Goal: Task Accomplishment & Management: Manage account settings

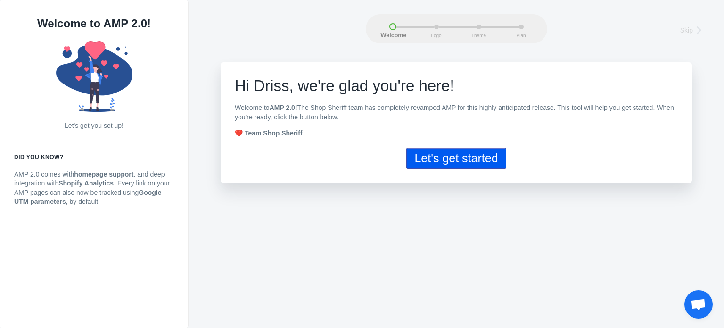
click at [451, 159] on button "Let's get started" at bounding box center [455, 158] width 99 height 21
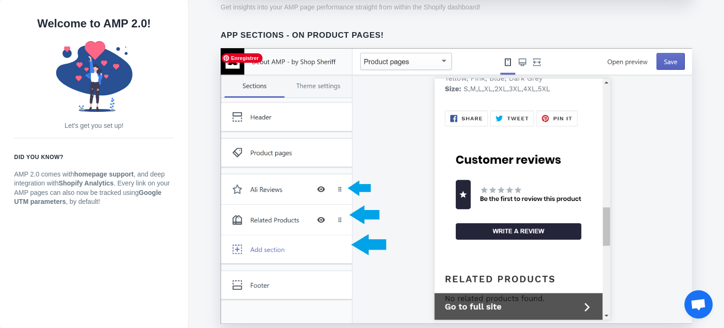
scroll to position [773, 0]
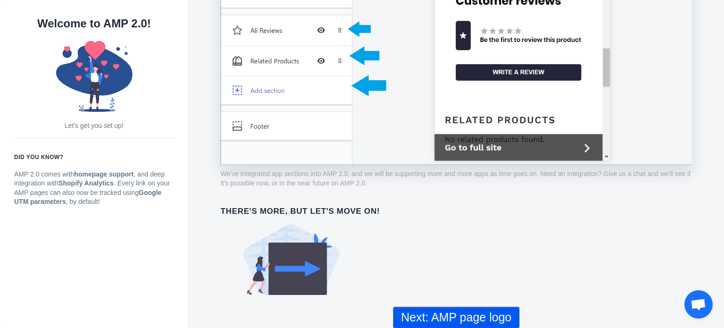
click at [462, 318] on button "Next: AMP page logo" at bounding box center [456, 316] width 126 height 21
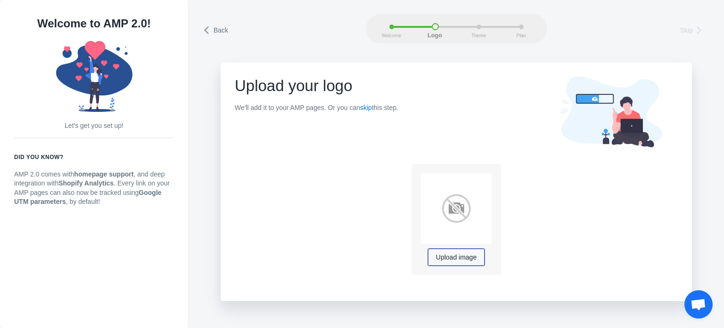
click at [458, 260] on span "Upload image" at bounding box center [456, 258] width 41 height 8
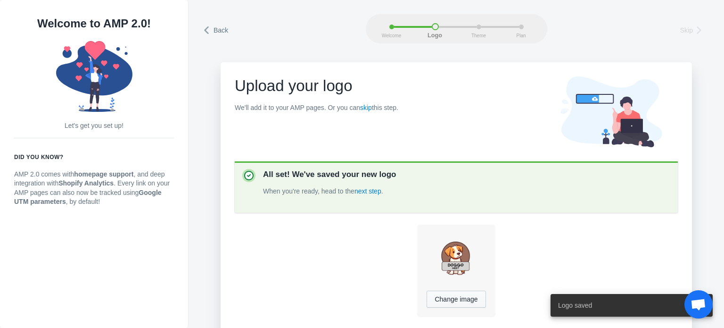
scroll to position [38, 0]
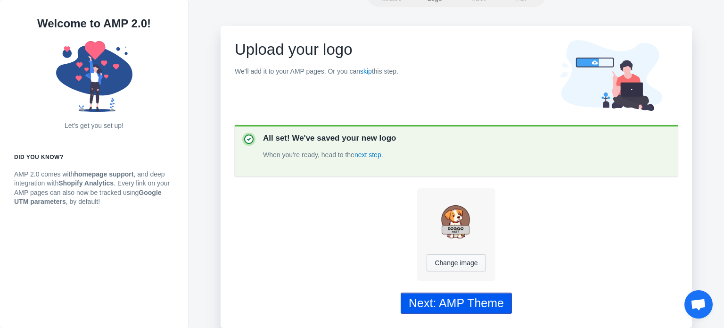
click at [453, 300] on div "Next: AMP Theme" at bounding box center [456, 303] width 95 height 14
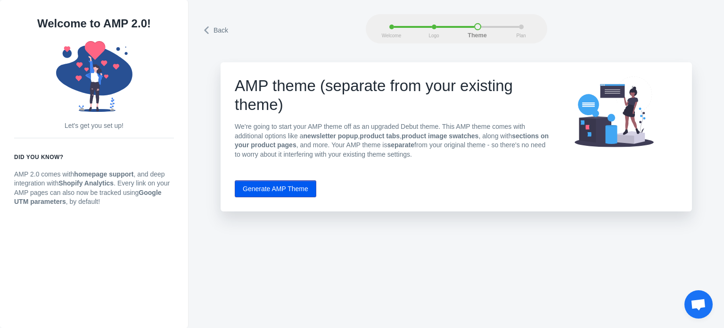
click at [274, 189] on button "Generate AMP Theme" at bounding box center [276, 188] width 82 height 17
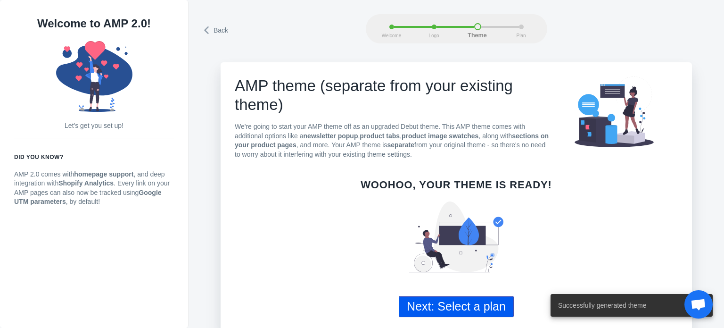
scroll to position [5, 0]
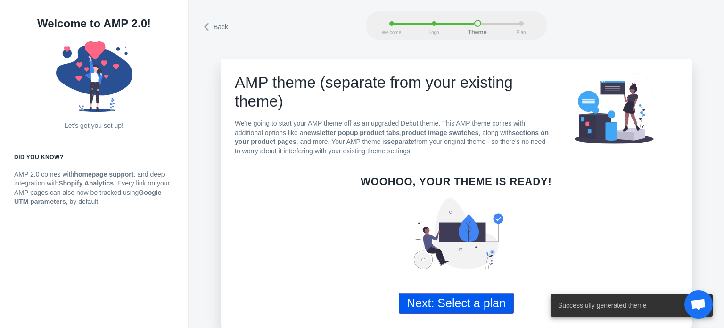
click at [467, 304] on button "Next: Select a plan" at bounding box center [456, 302] width 115 height 21
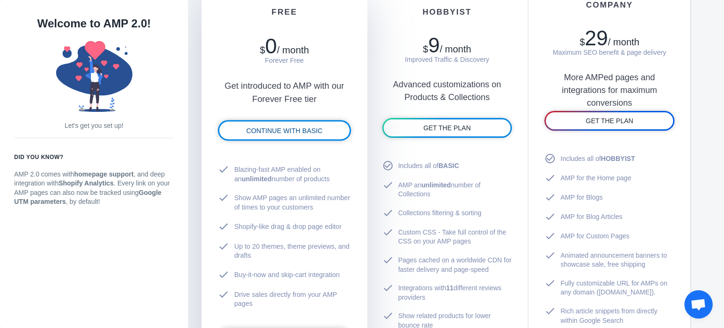
scroll to position [707, 0]
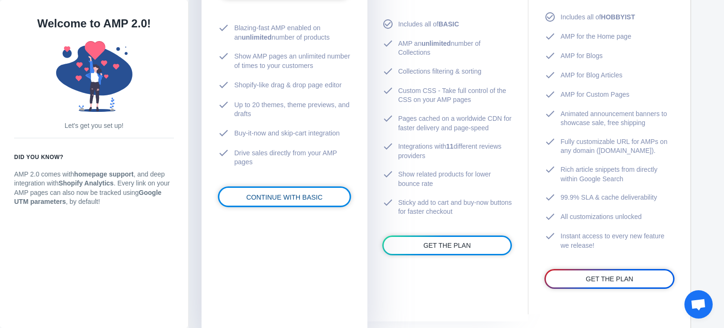
click at [270, 197] on span "CONTINUE WITH BASIC" at bounding box center [284, 197] width 76 height 8
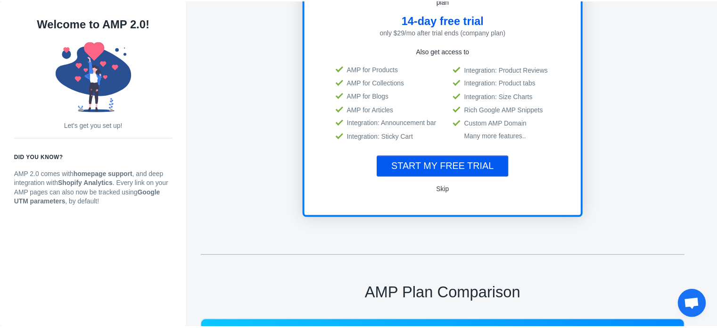
scroll to position [1, 0]
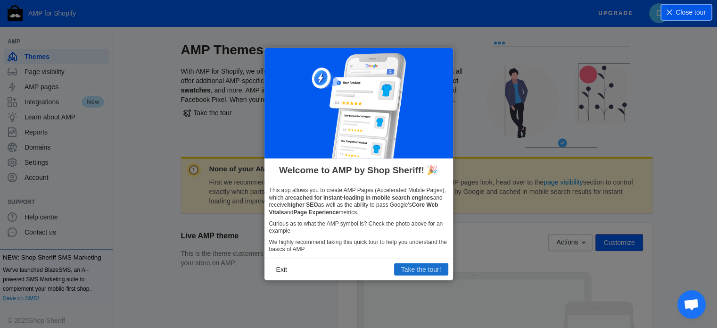
click at [433, 269] on button "Take the tour!" at bounding box center [421, 269] width 54 height 12
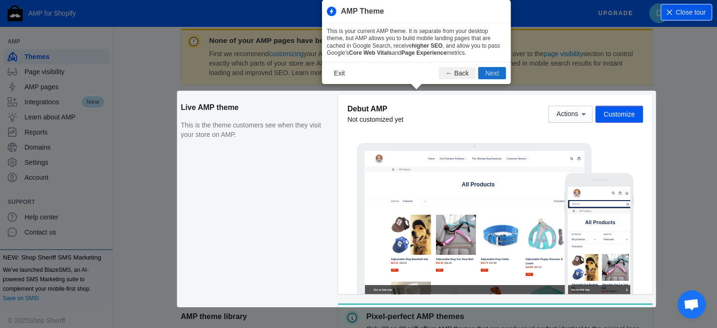
click at [489, 70] on button "Next" at bounding box center [492, 73] width 28 height 12
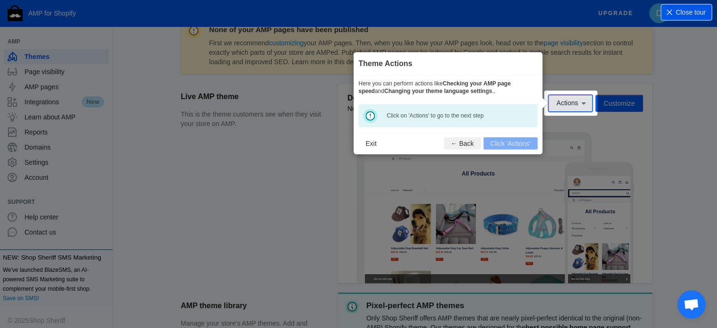
click at [581, 104] on icon at bounding box center [583, 103] width 9 height 9
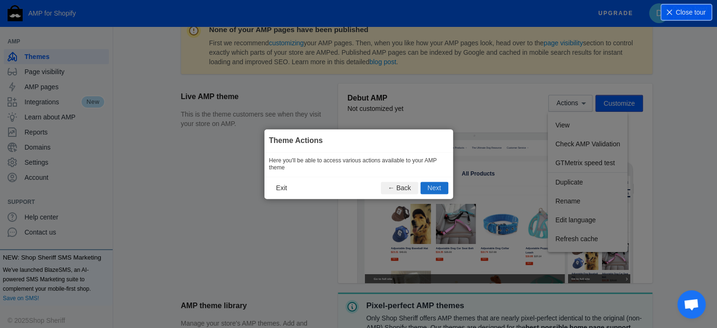
click at [433, 189] on button "Next" at bounding box center [434, 187] width 28 height 12
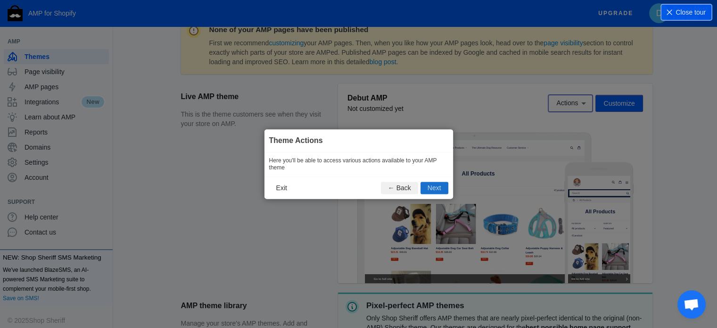
scroll to position [140, 0]
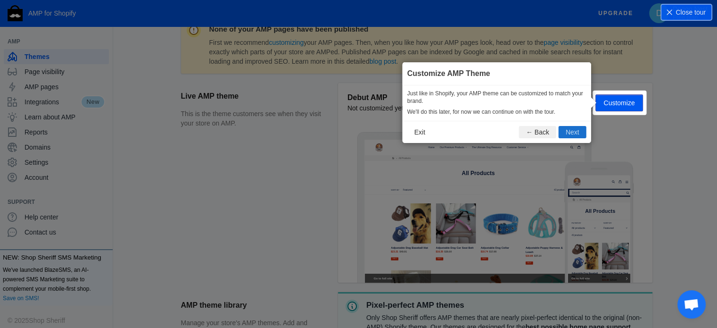
click at [569, 130] on button "Next" at bounding box center [572, 132] width 28 height 12
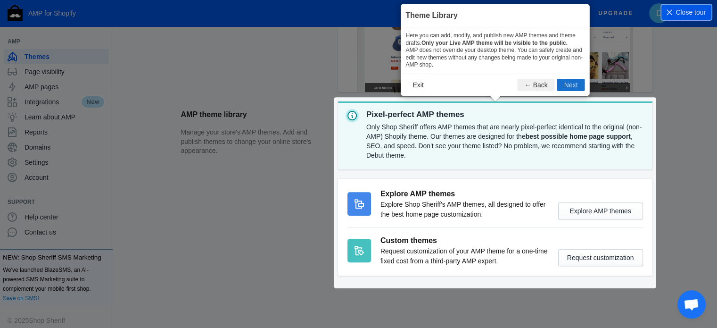
click at [571, 84] on button "Next" at bounding box center [571, 85] width 28 height 12
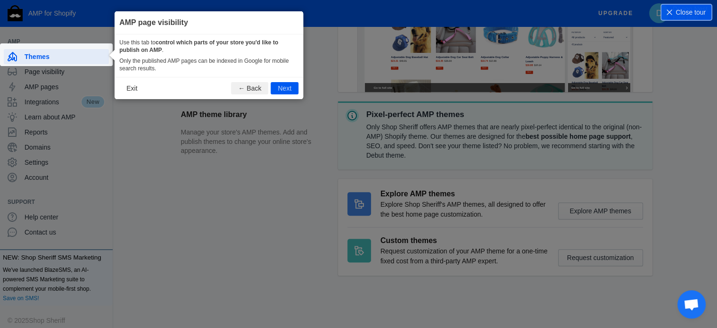
scroll to position [17, 0]
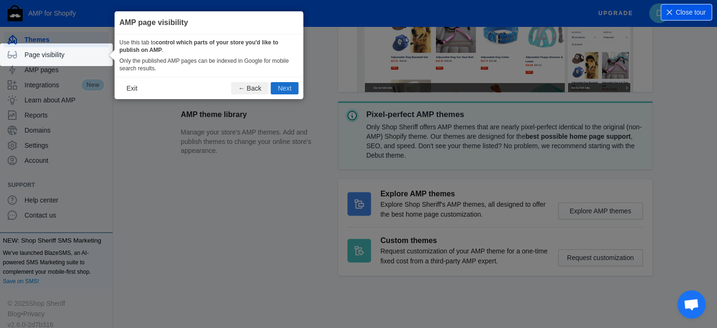
click at [289, 90] on button "Next" at bounding box center [285, 88] width 28 height 12
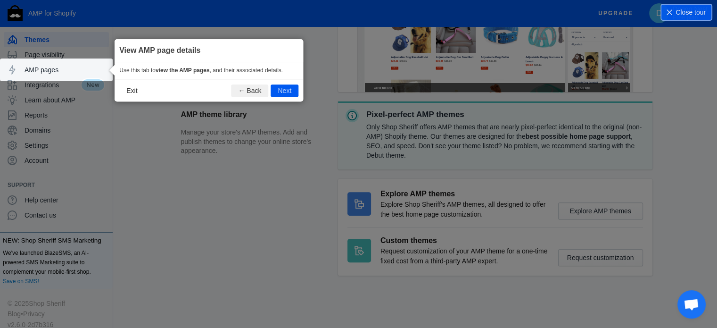
click at [289, 90] on button "Next" at bounding box center [285, 90] width 28 height 12
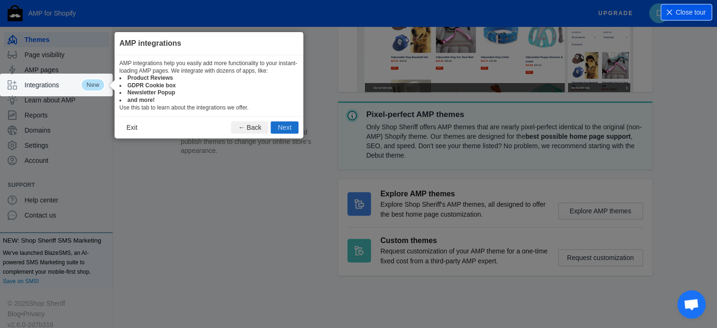
click at [278, 127] on button "Next" at bounding box center [285, 127] width 28 height 12
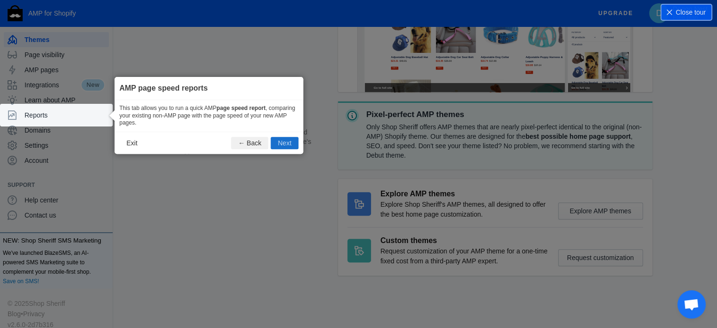
click at [287, 145] on button "Next" at bounding box center [285, 143] width 28 height 12
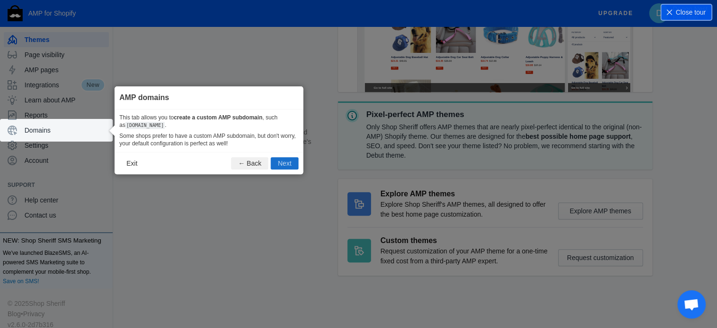
click at [286, 163] on button "Next" at bounding box center [285, 163] width 28 height 12
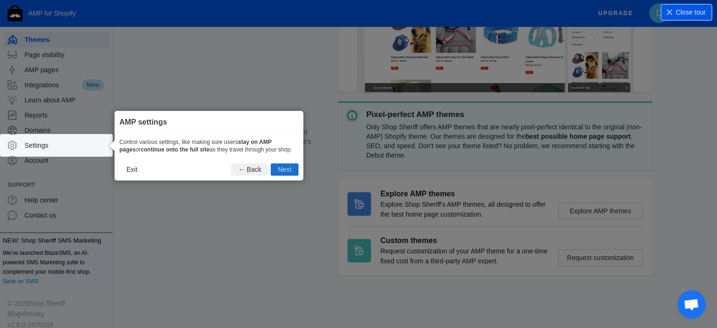
click at [283, 169] on button "Next" at bounding box center [285, 169] width 28 height 12
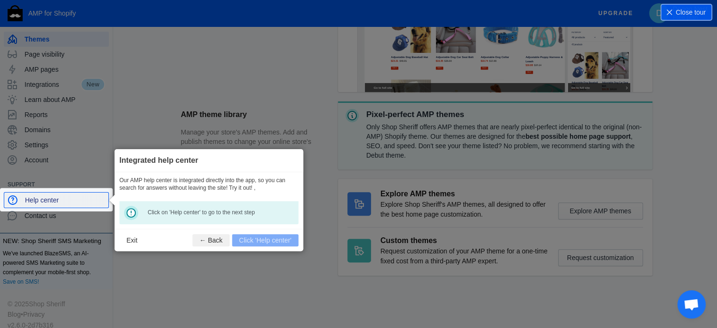
click at [35, 199] on span "Help center" at bounding box center [65, 199] width 80 height 9
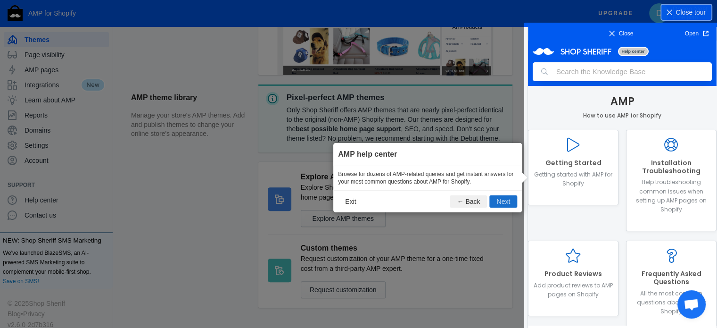
scroll to position [0, 0]
click at [505, 201] on button "Next" at bounding box center [503, 201] width 28 height 12
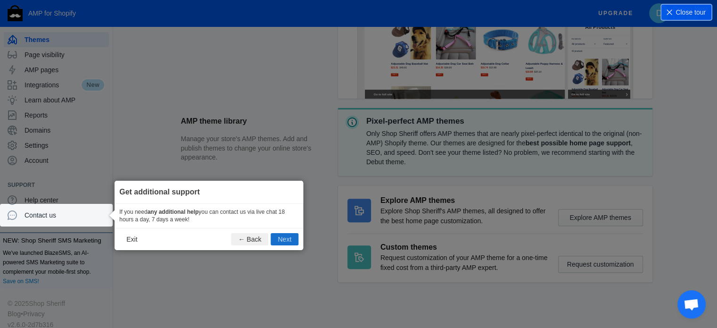
click at [282, 237] on button "Next" at bounding box center [285, 239] width 28 height 12
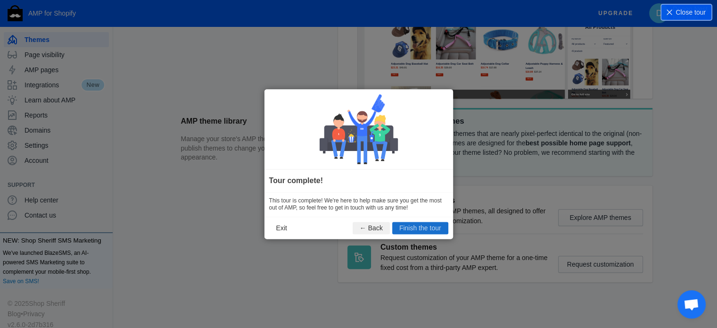
click at [419, 227] on button "Finish the tour" at bounding box center [420, 228] width 56 height 12
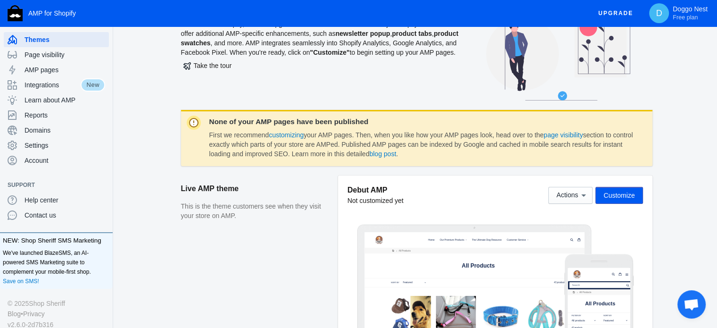
scroll to position [94, 0]
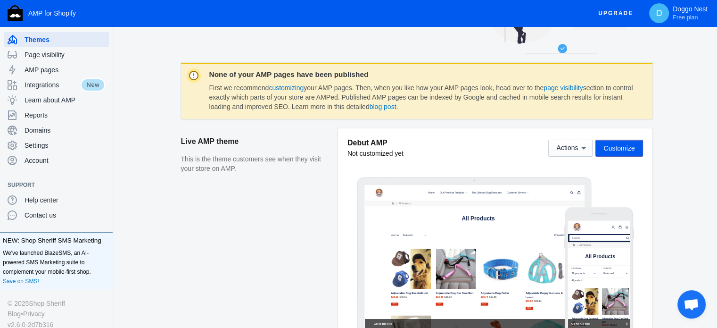
click at [610, 145] on span "Customize" at bounding box center [618, 148] width 31 height 8
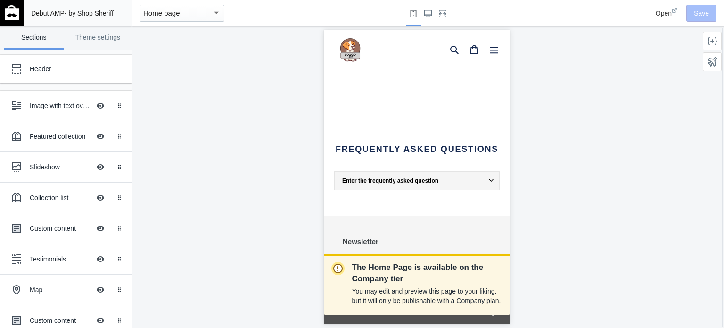
click at [488, 178] on icon at bounding box center [490, 180] width 5 height 5
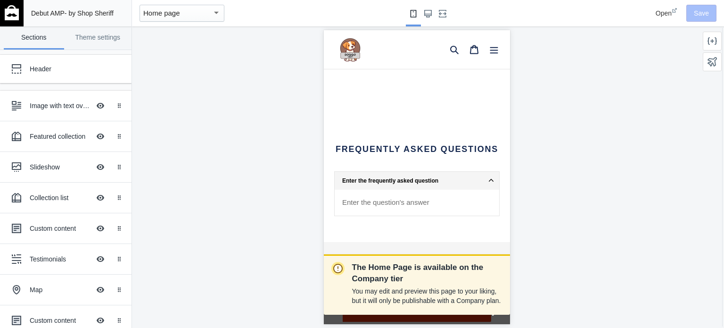
click at [488, 178] on icon at bounding box center [490, 180] width 5 height 5
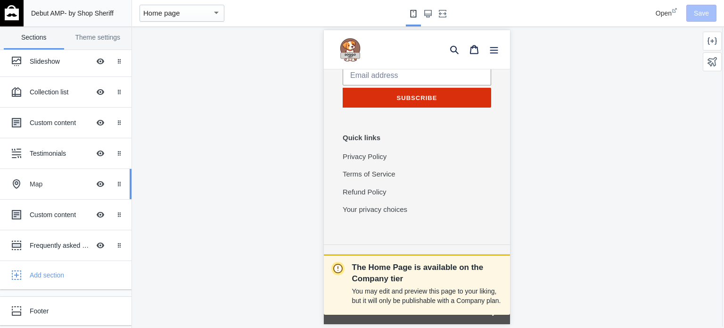
scroll to position [0, 158]
click at [63, 246] on div "Frequently asked questions" at bounding box center [60, 244] width 60 height 9
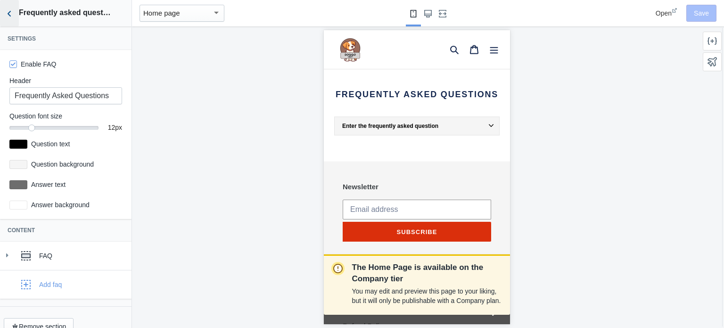
click at [7, 11] on icon "Back to sections" at bounding box center [9, 13] width 9 height 9
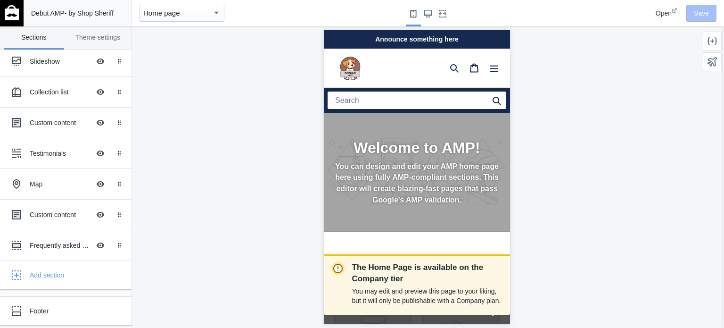
click at [665, 14] on span "Open" at bounding box center [664, 13] width 16 height 8
click at [13, 14] on img at bounding box center [12, 12] width 14 height 15
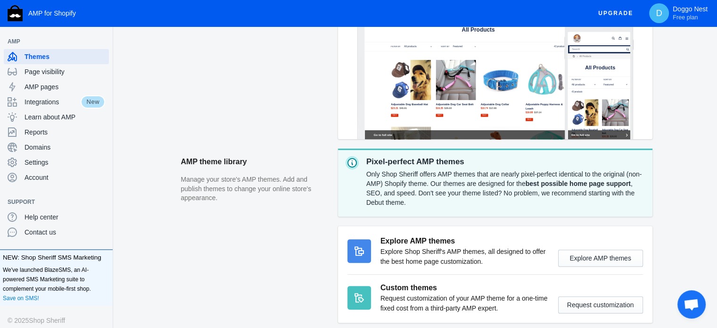
scroll to position [330, 0]
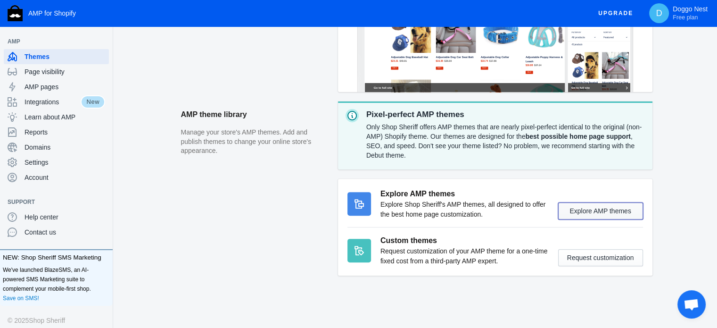
click at [612, 211] on button "Explore AMP themes" at bounding box center [600, 210] width 85 height 17
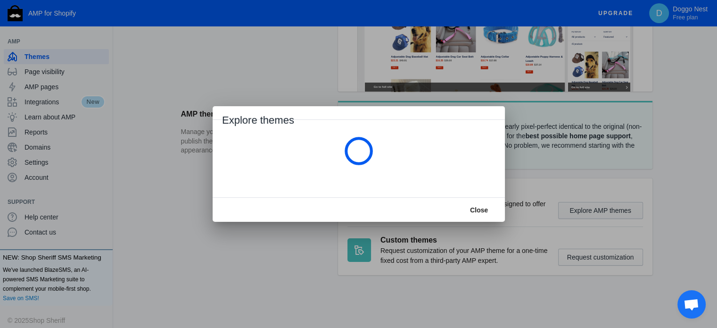
scroll to position [0, 0]
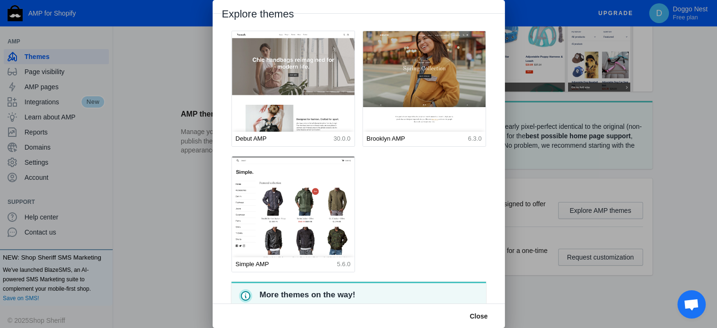
click at [671, 148] on div at bounding box center [358, 164] width 717 height 328
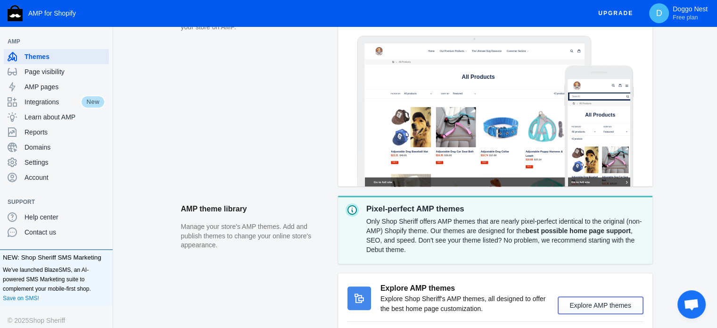
scroll to position [141, 0]
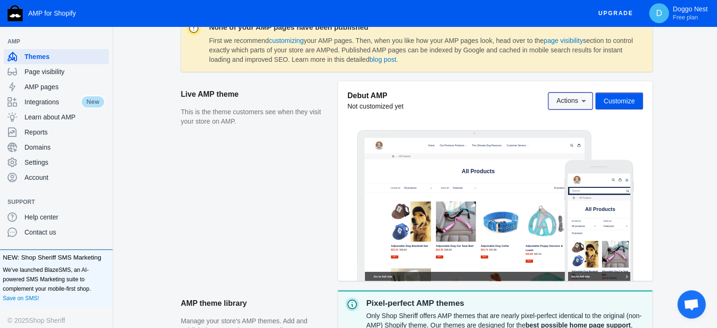
click at [571, 101] on span "Actions" at bounding box center [567, 101] width 22 height 8
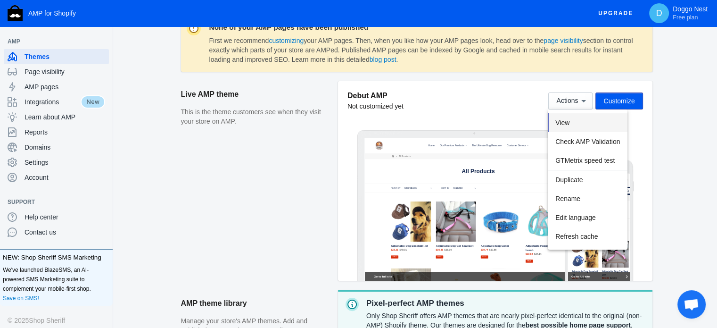
click at [562, 118] on button "View" at bounding box center [588, 122] width 80 height 19
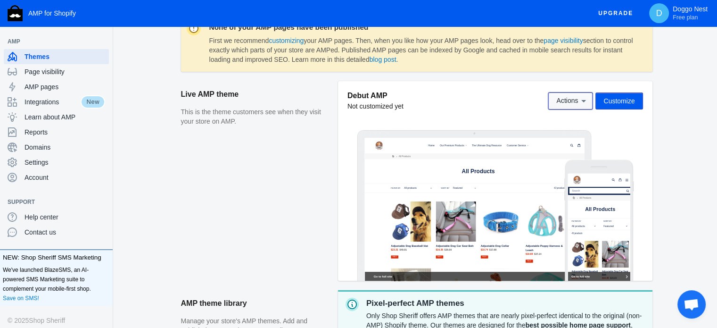
click at [581, 97] on icon at bounding box center [583, 100] width 9 height 9
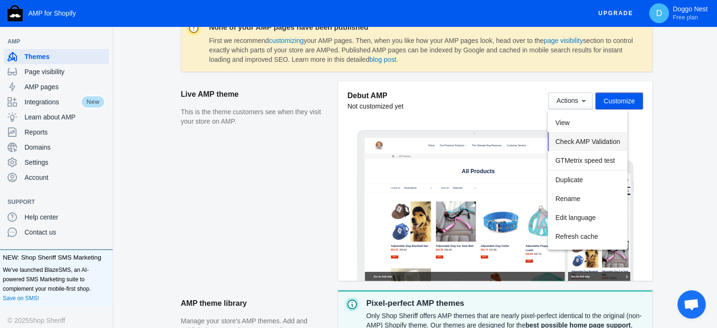
click at [578, 141] on span "Check AMP Validation" at bounding box center [587, 142] width 65 height 8
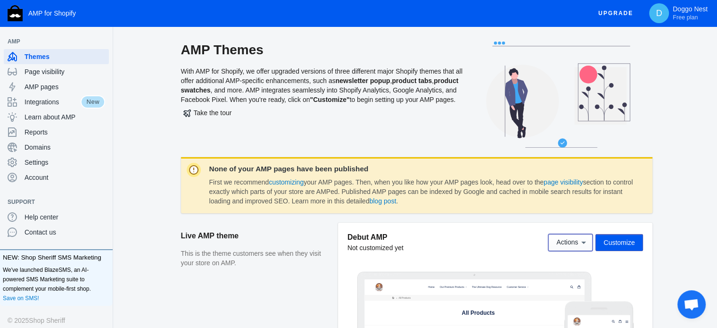
scroll to position [0, 0]
click at [566, 184] on link "page visibility" at bounding box center [562, 182] width 39 height 8
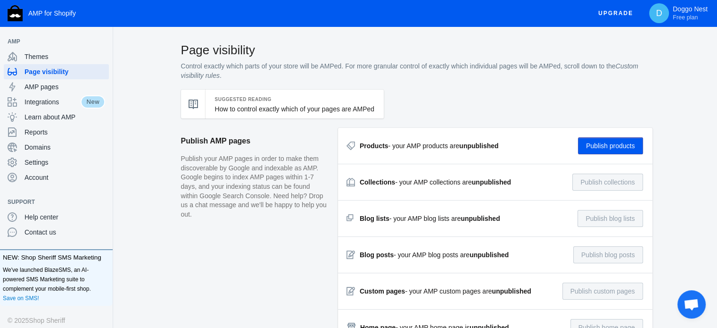
click at [596, 147] on button "Publish products" at bounding box center [610, 145] width 65 height 17
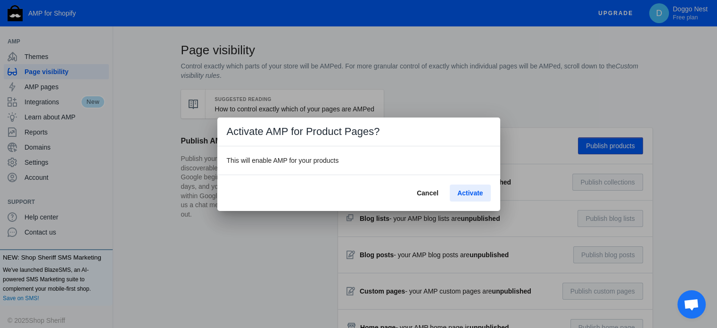
click at [467, 196] on button "Activate" at bounding box center [470, 192] width 41 height 17
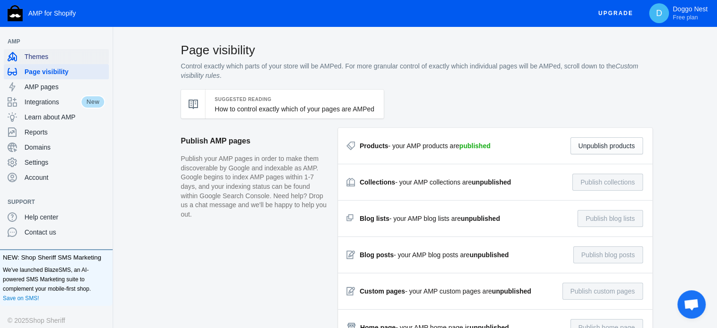
click at [36, 57] on span "Themes" at bounding box center [65, 56] width 81 height 9
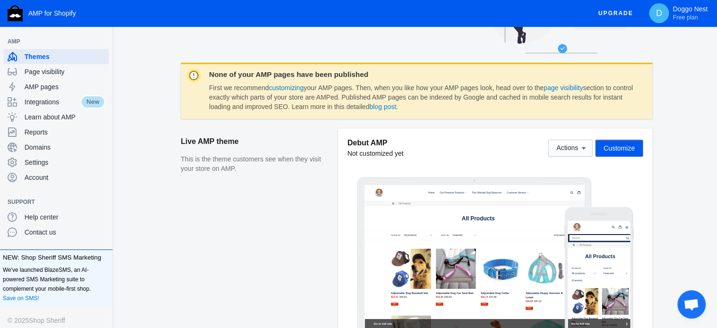
click at [618, 148] on span "Customize" at bounding box center [618, 148] width 31 height 8
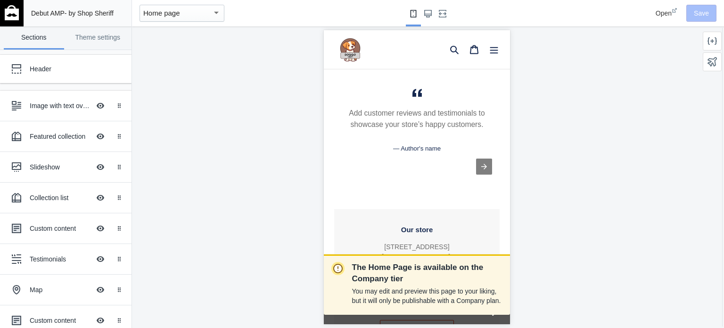
scroll to position [0, 158]
click at [8, 16] on img at bounding box center [12, 12] width 14 height 15
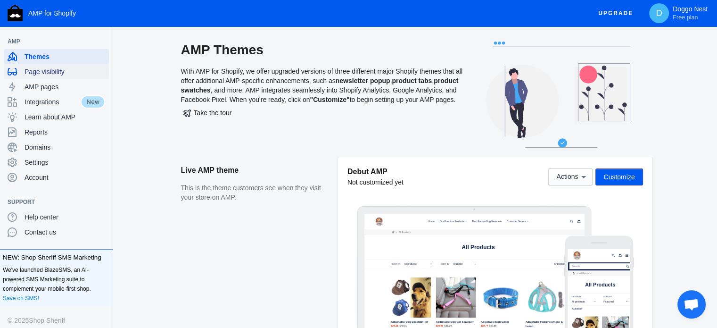
click at [48, 71] on span "Page visibility" at bounding box center [65, 71] width 81 height 9
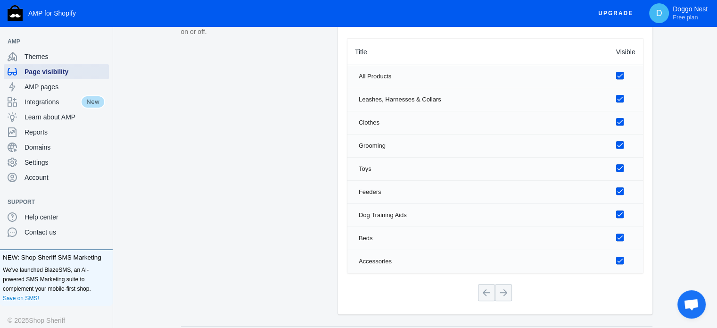
scroll to position [660, 0]
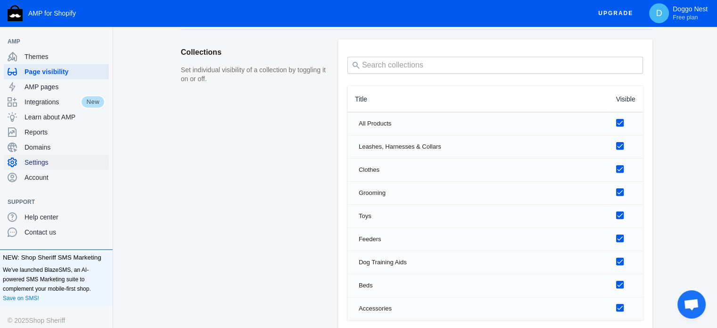
click at [46, 165] on span "Settings" at bounding box center [65, 161] width 81 height 9
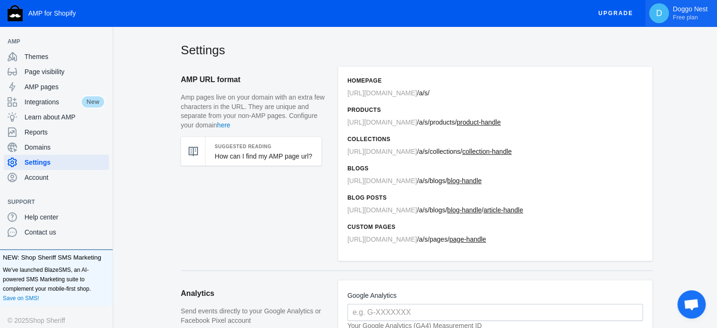
click at [684, 12] on p "Doggo Nest Free plan" at bounding box center [690, 13] width 35 height 16
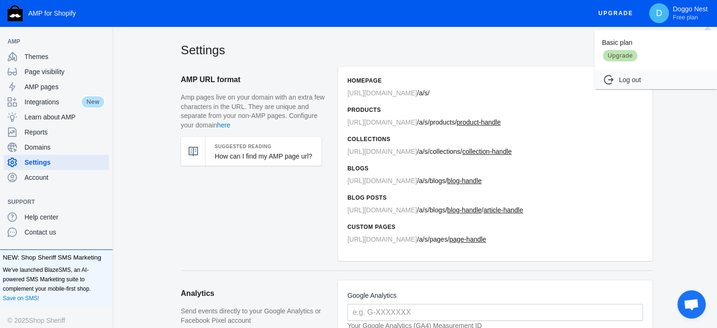
click at [38, 133] on div at bounding box center [358, 164] width 717 height 328
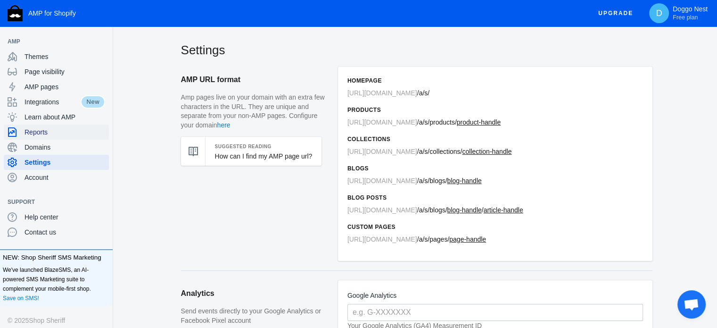
click at [41, 133] on span "Reports" at bounding box center [65, 131] width 81 height 9
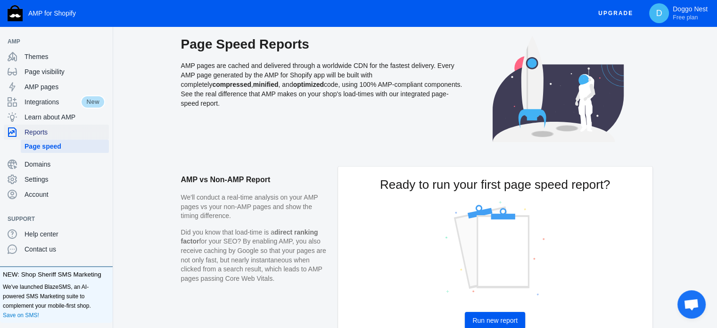
scroll to position [62, 0]
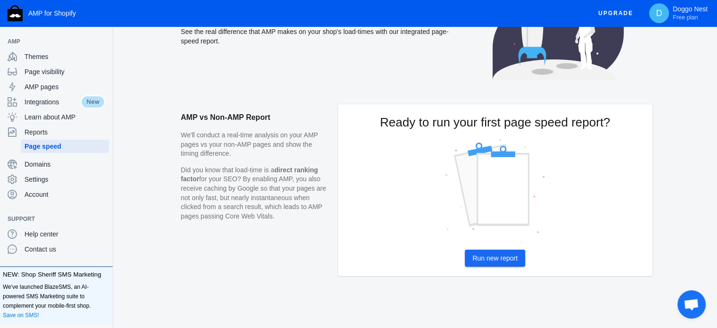
click at [477, 255] on span "Run new report" at bounding box center [494, 258] width 45 height 8
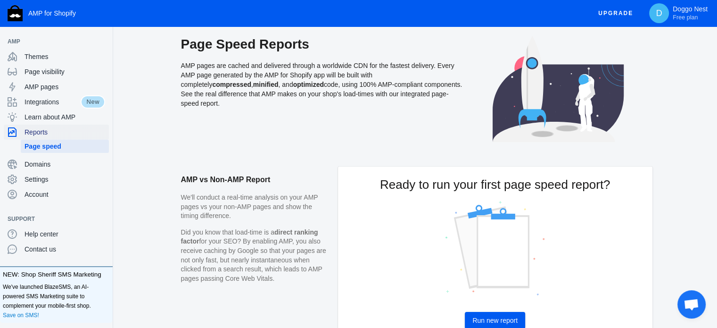
click at [45, 131] on span "Reports" at bounding box center [65, 131] width 81 height 9
click at [33, 52] on span "Themes" at bounding box center [65, 56] width 81 height 9
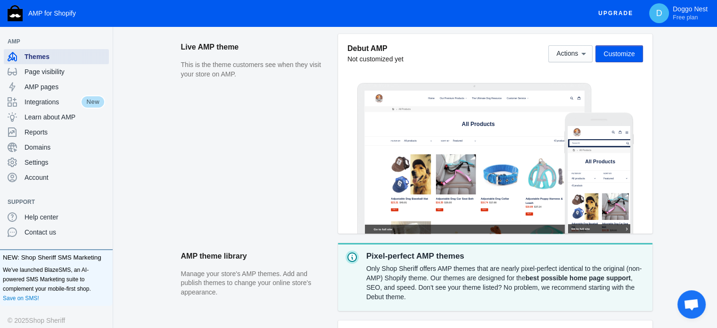
scroll to position [29, 0]
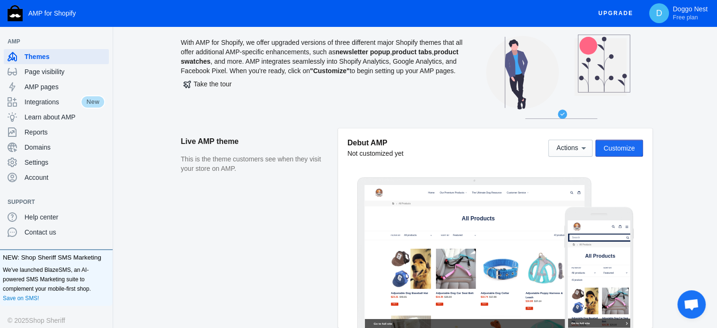
click at [612, 146] on span "Customize" at bounding box center [618, 148] width 31 height 8
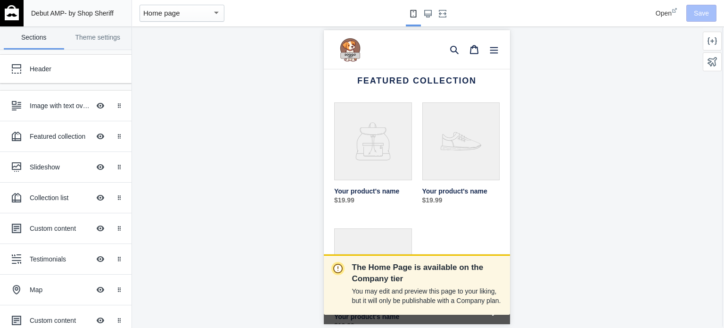
scroll to position [330, 0]
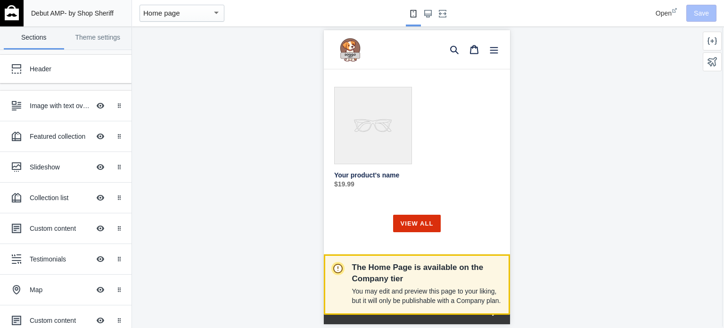
click at [387, 275] on p "The Home Page is available on the Company tier" at bounding box center [427, 273] width 150 height 23
click at [434, 275] on p "The Home Page is available on the Company tier" at bounding box center [427, 273] width 150 height 23
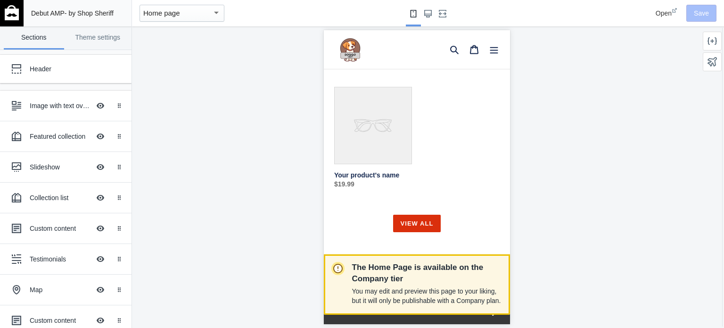
scroll to position [0, 158]
click at [439, 301] on p "You may edit and preview this page to your liking, but it will only be publisha…" at bounding box center [427, 295] width 150 height 19
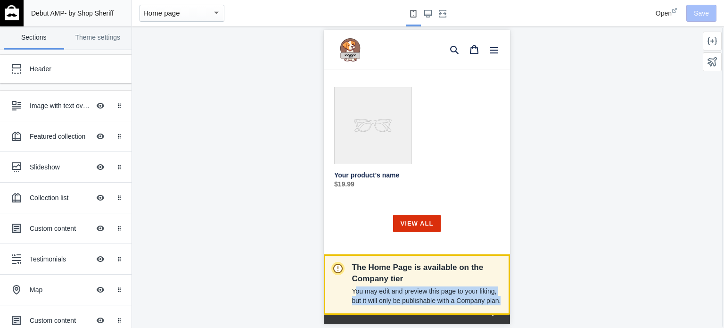
click at [439, 301] on p "You may edit and preview this page to your liking, but it will only be publisha…" at bounding box center [427, 295] width 150 height 19
click at [16, 12] on img at bounding box center [12, 12] width 14 height 15
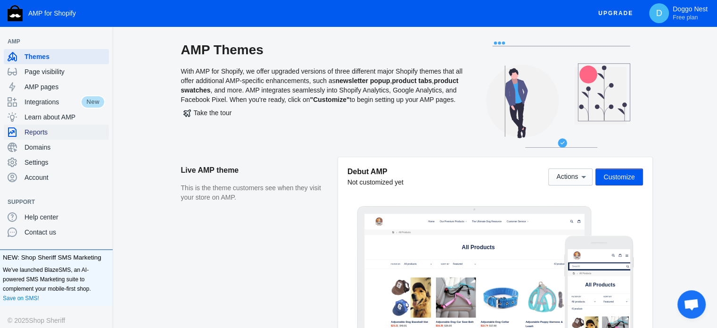
click at [47, 135] on span "Reports" at bounding box center [65, 131] width 81 height 9
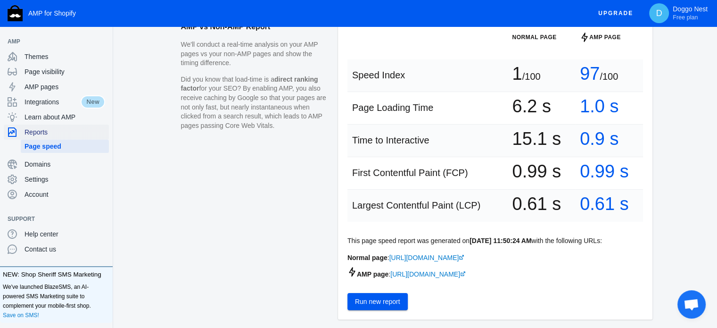
scroll to position [58, 0]
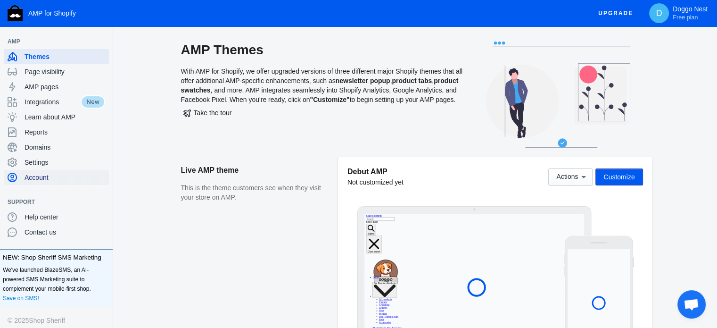
click at [41, 179] on span "Account" at bounding box center [65, 176] width 81 height 9
